Goal: Transaction & Acquisition: Book appointment/travel/reservation

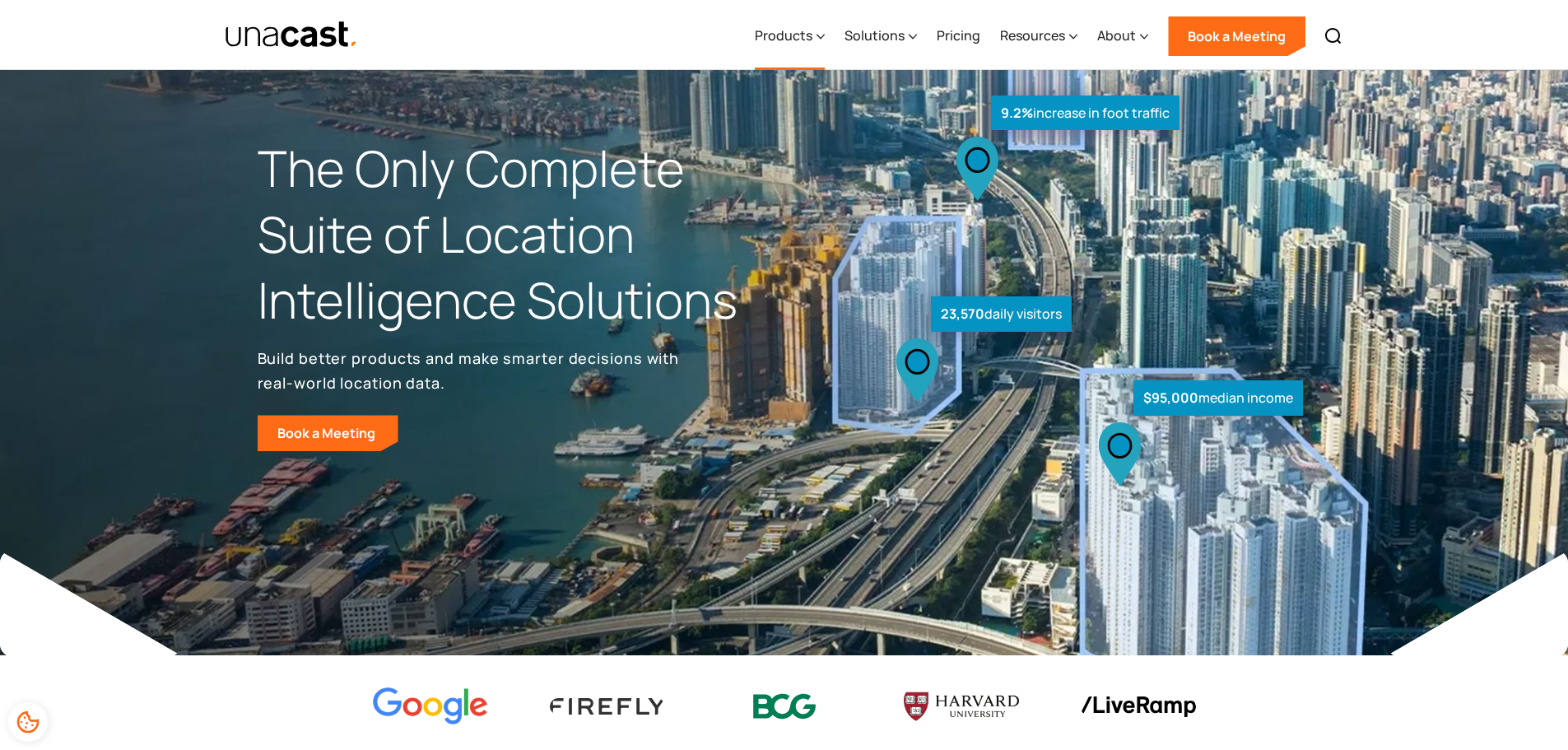
click at [785, 50] on div "Products" at bounding box center [790, 36] width 70 height 67
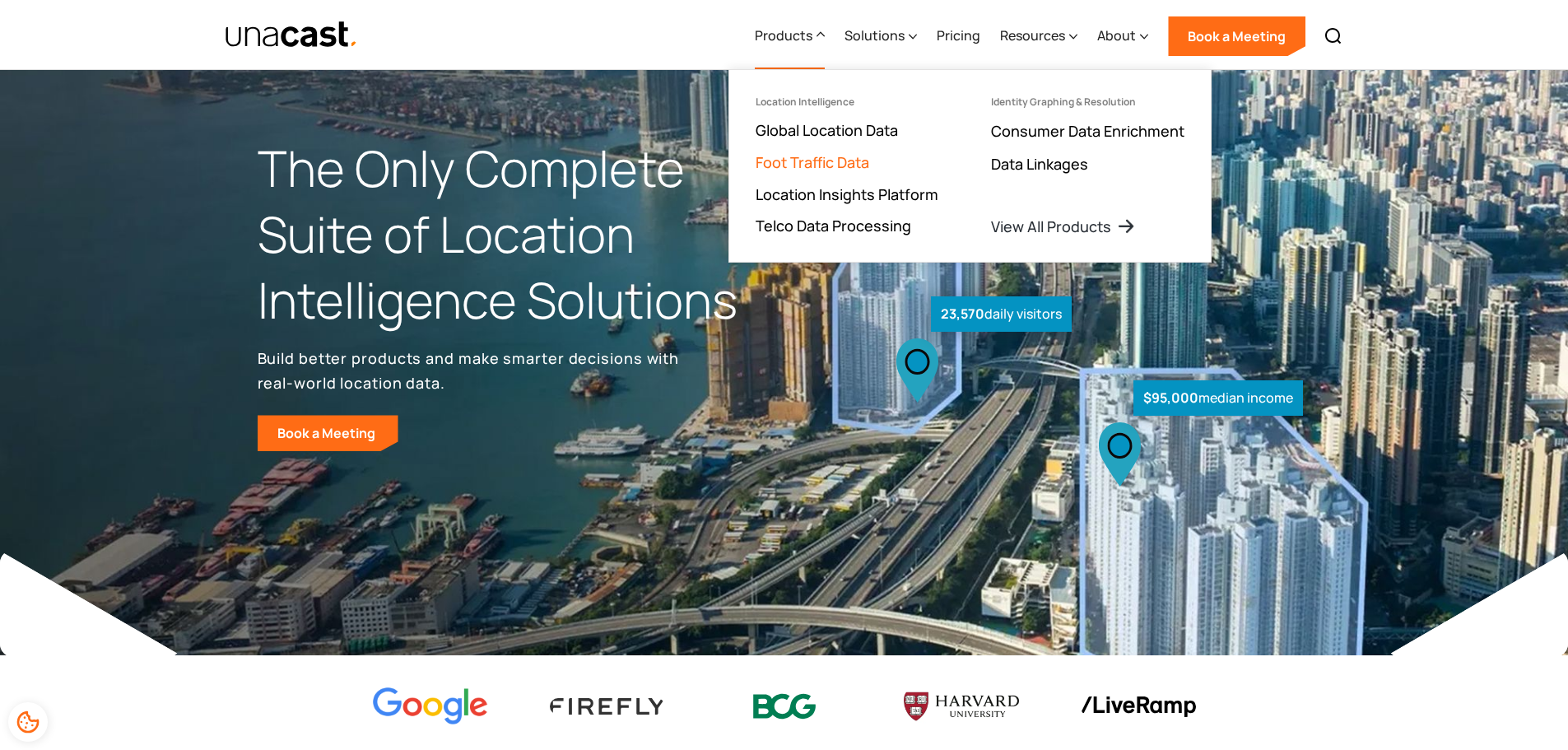
click at [813, 165] on link "Foot Traffic Data" at bounding box center [813, 162] width 113 height 19
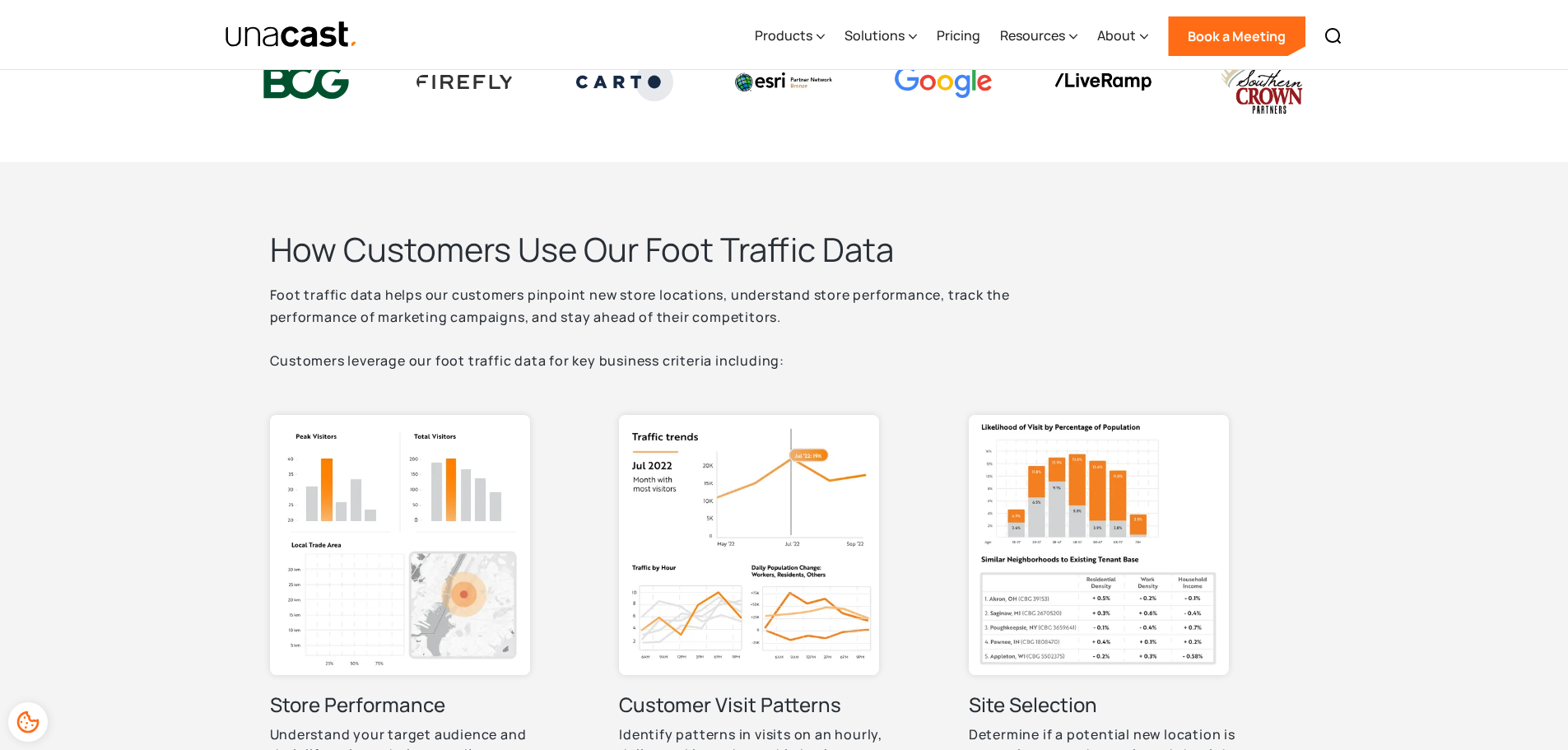
scroll to position [714, 0]
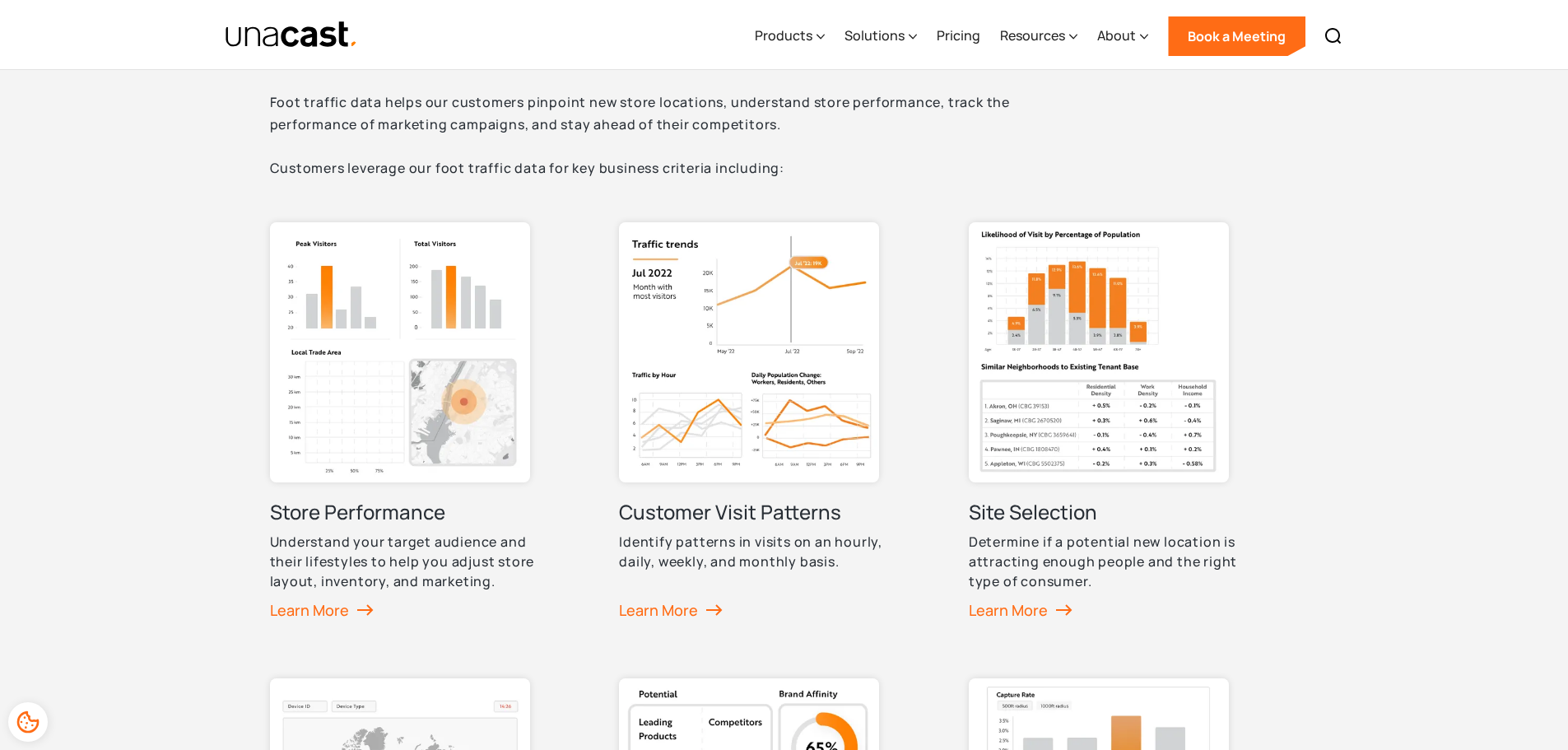
click at [730, 512] on h3 "Customer Visit Patterns" at bounding box center [730, 512] width 222 height 27
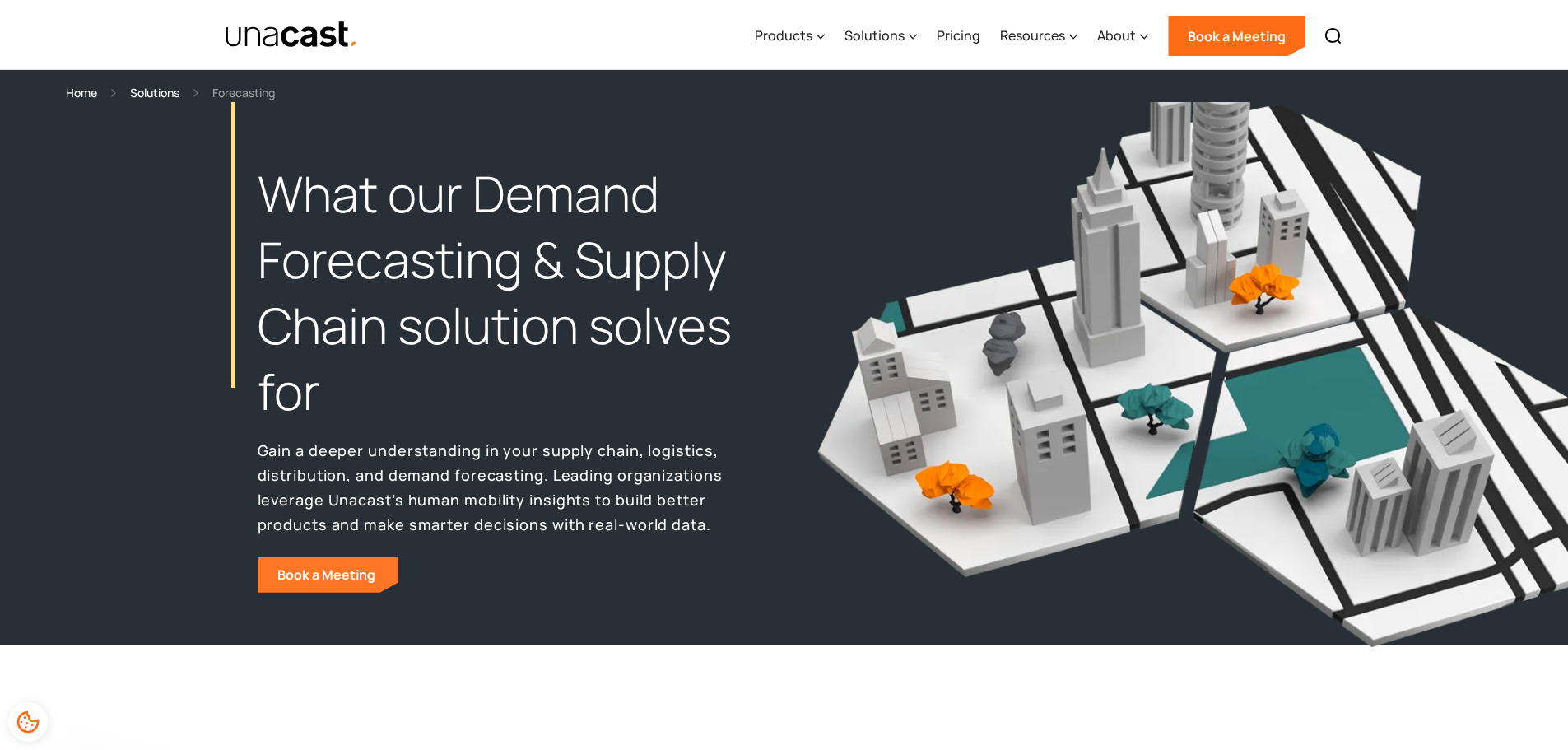
click at [328, 574] on link "Book a Meeting" at bounding box center [327, 574] width 141 height 36
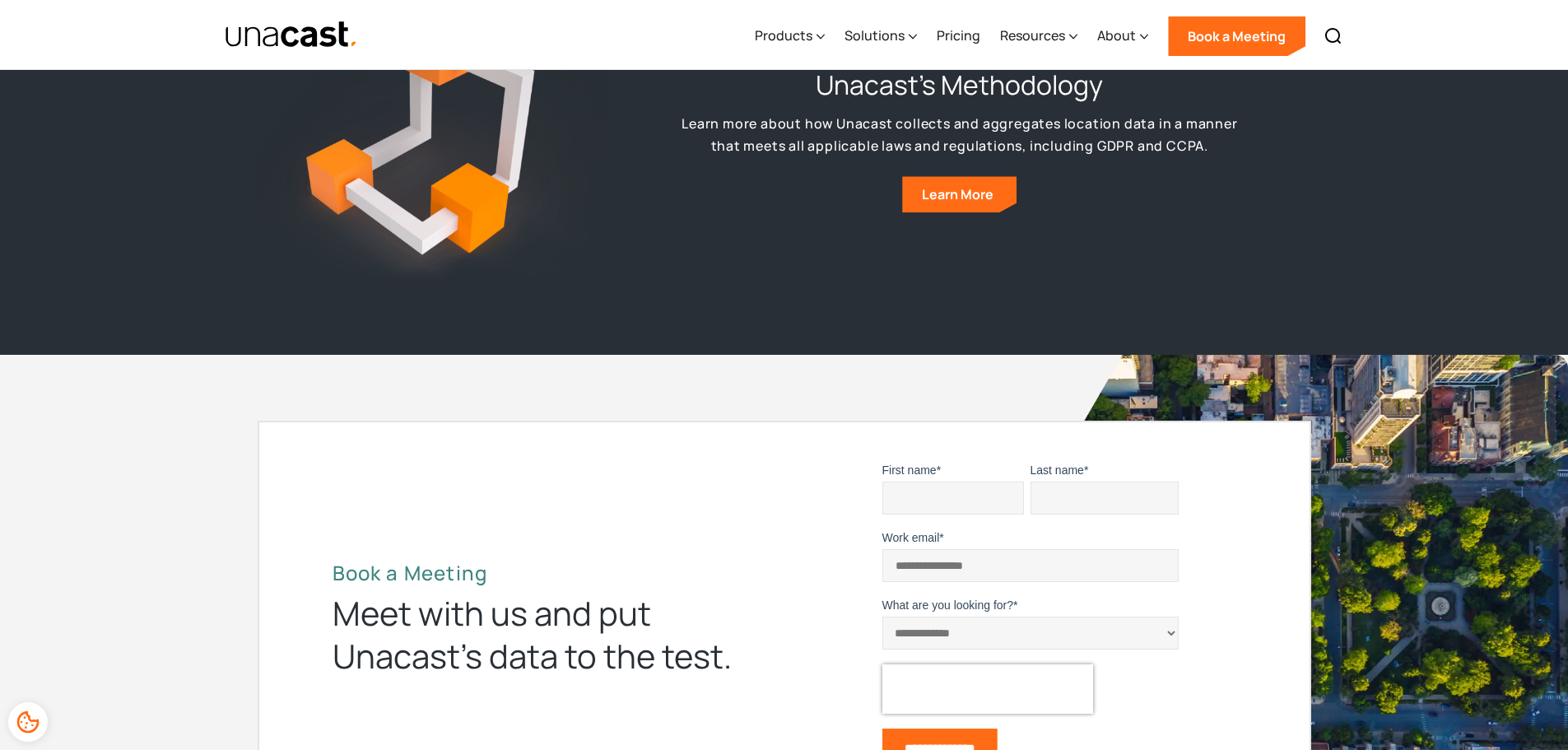
click at [955, 482] on input "First name *" at bounding box center [953, 498] width 142 height 33
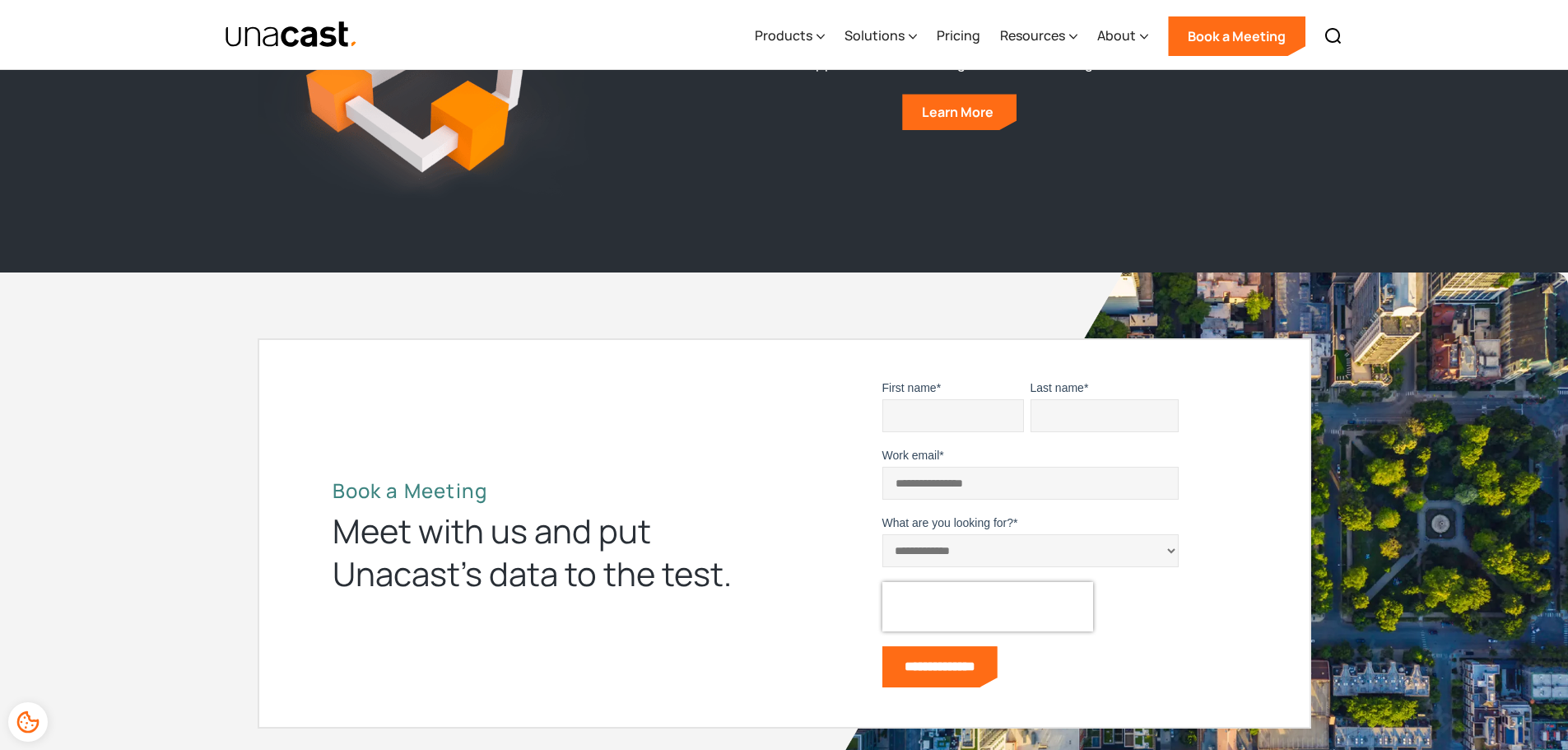
scroll to position [6608, 0]
